Goal: Find contact information: Find contact information

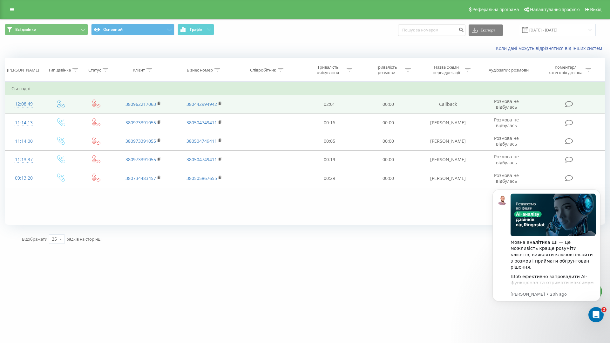
click at [25, 106] on div "12:08:49" at bounding box center [23, 104] width 25 height 12
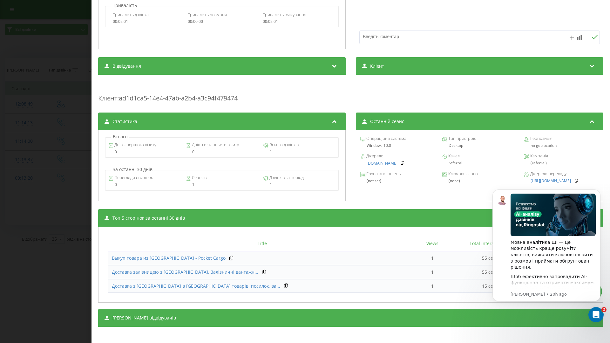
scroll to position [142, 0]
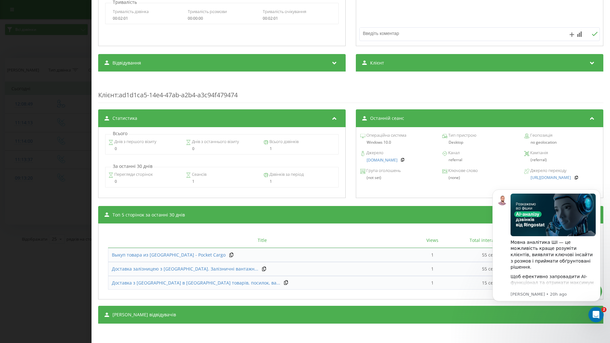
click at [62, 206] on div "Дзвінок : ua15_-1755767329.495008 Транскрипція Для AI-аналізу майбутніх дзвінкі…" at bounding box center [305, 171] width 610 height 343
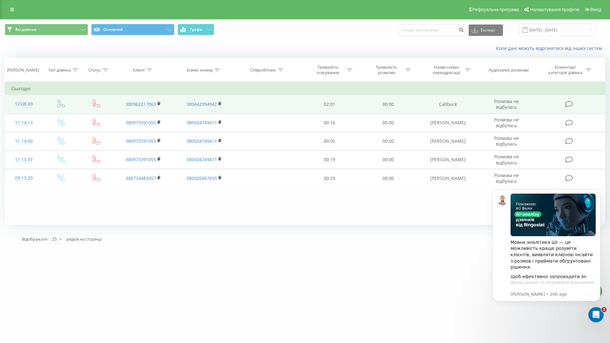
click at [28, 104] on div "12:08:49" at bounding box center [23, 104] width 25 height 12
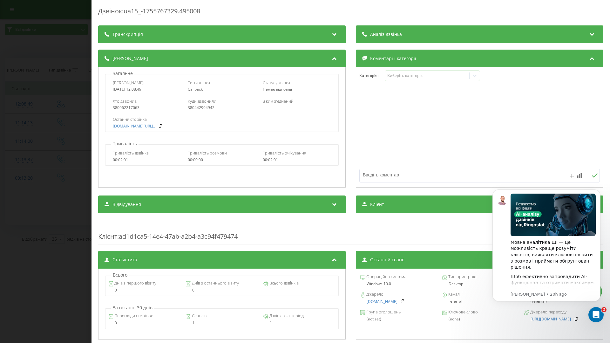
click at [134, 108] on div "380962217063" at bounding box center [147, 107] width 68 height 4
copy div "380962217063"
click at [155, 126] on link "[DOMAIN_NAME][URL].." at bounding box center [134, 126] width 42 height 4
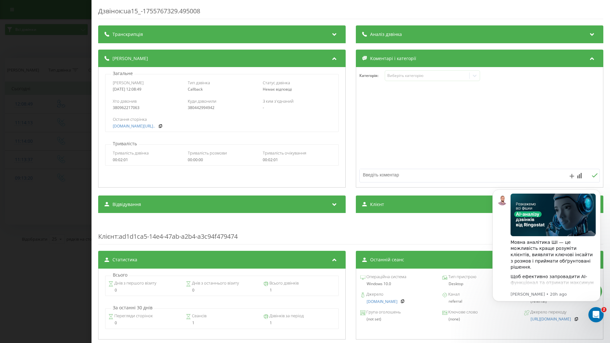
click at [79, 103] on div "Дзвінок : ua15_-1755767329.495008 Транскрипція Для AI-аналізу майбутніх дзвінкі…" at bounding box center [305, 171] width 610 height 343
